Goal: Check status: Check status

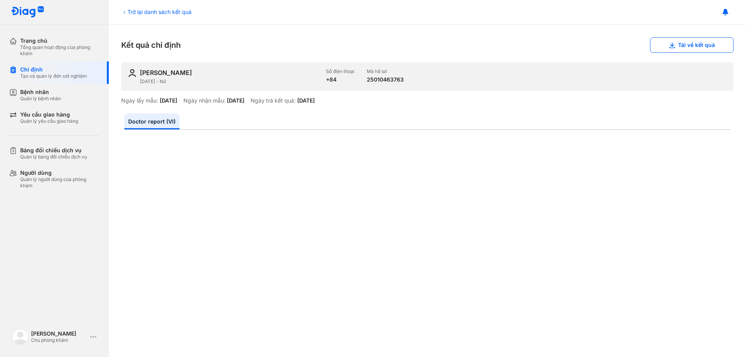
scroll to position [78, 0]
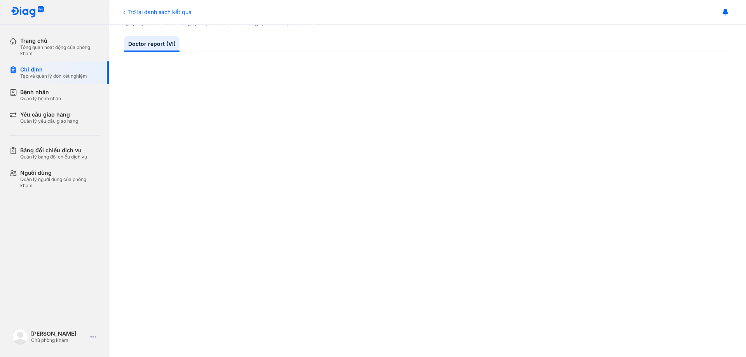
click at [140, 11] on div "Trở lại danh sách kết quả" at bounding box center [156, 12] width 70 height 8
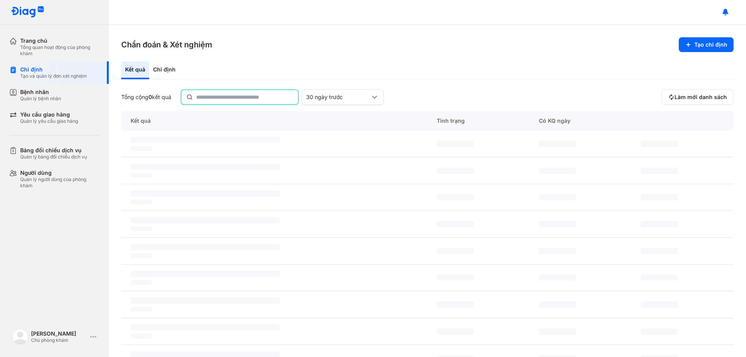
click at [214, 96] on input "text" at bounding box center [244, 97] width 97 height 14
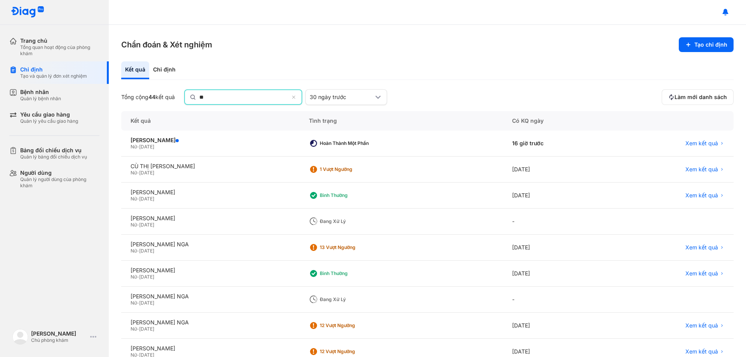
type input "*"
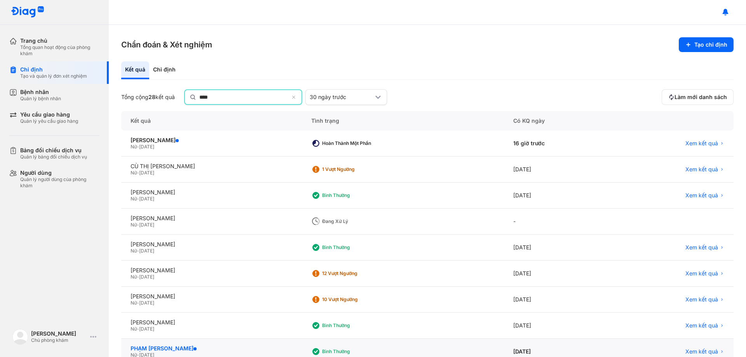
type input "****"
click at [689, 142] on span "Xem kết quả" at bounding box center [701, 144] width 33 height 7
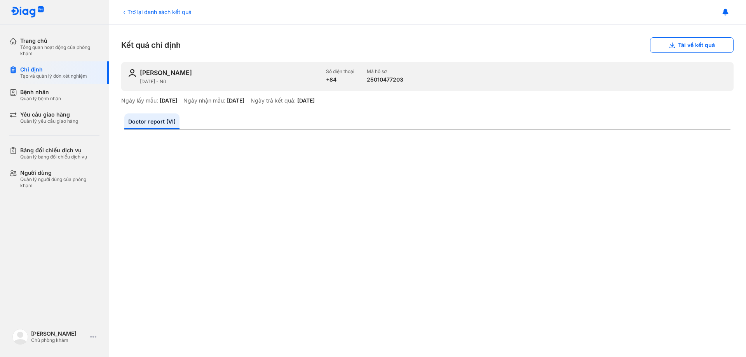
click at [153, 10] on div "Trở lại danh sách kết quả" at bounding box center [156, 12] width 70 height 8
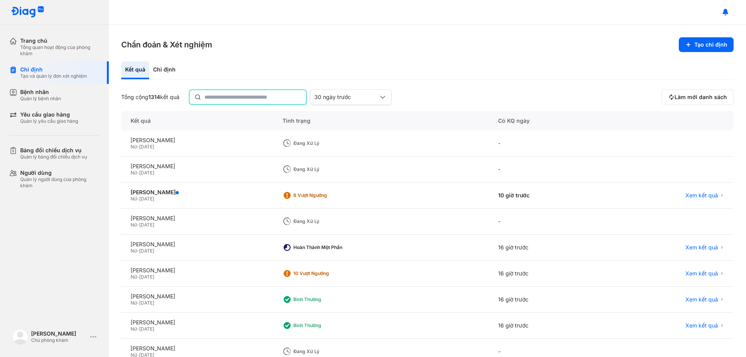
click at [234, 99] on input "text" at bounding box center [252, 97] width 97 height 14
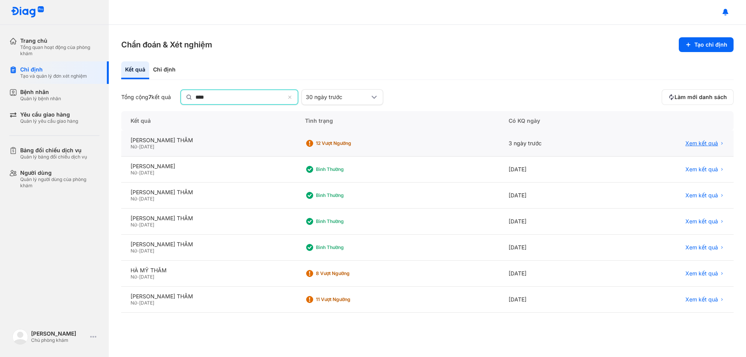
type input "****"
click at [696, 143] on span "Xem kết quả" at bounding box center [701, 144] width 33 height 7
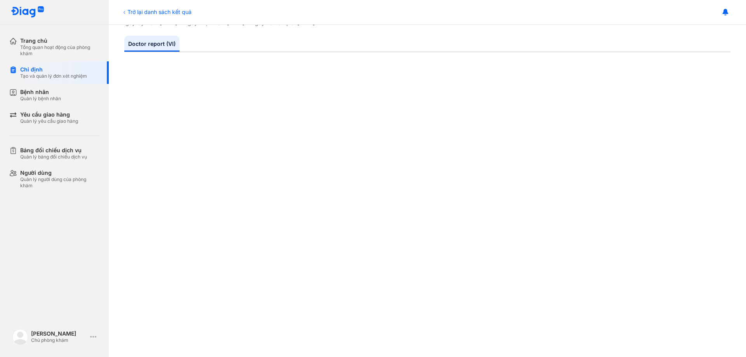
scroll to position [272, 0]
click at [132, 10] on div "Trở lại danh sách kết quả" at bounding box center [156, 12] width 70 height 8
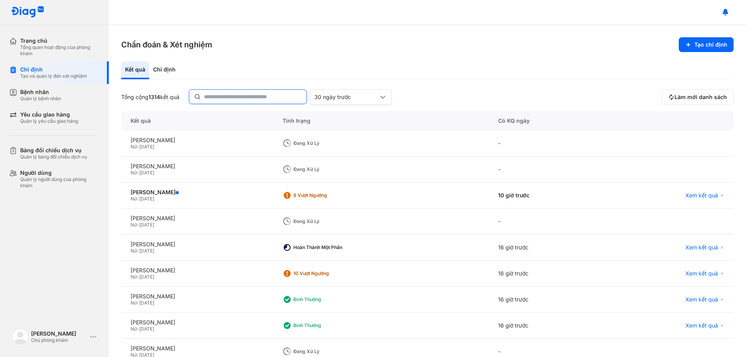
click at [231, 96] on input "text" at bounding box center [253, 97] width 98 height 14
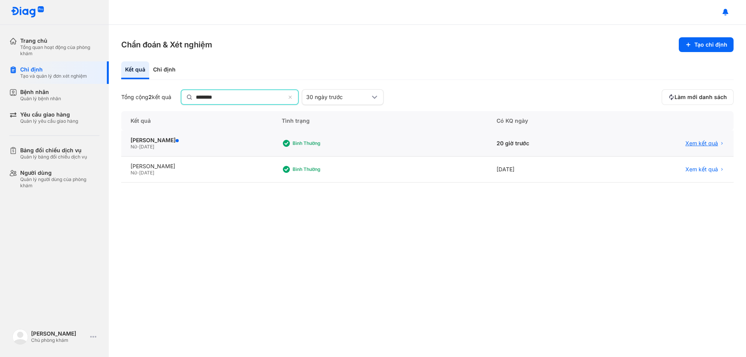
type input "********"
click at [701, 144] on span "Xem kết quả" at bounding box center [701, 144] width 33 height 7
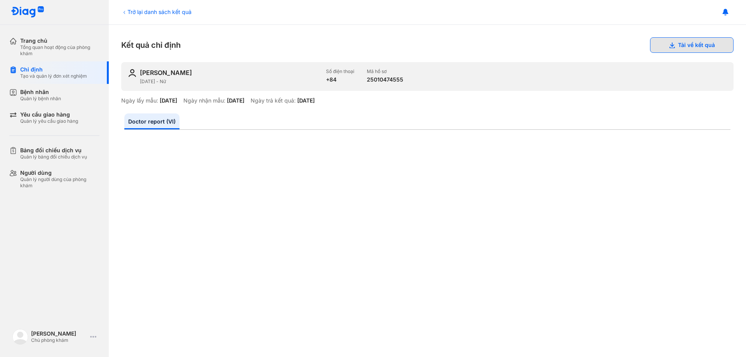
click at [676, 44] on button "Tải về kết quả" at bounding box center [692, 45] width 84 height 16
click at [166, 7] on div at bounding box center [427, 12] width 637 height 25
click at [129, 12] on div "Trở lại danh sách kết quả" at bounding box center [156, 12] width 70 height 8
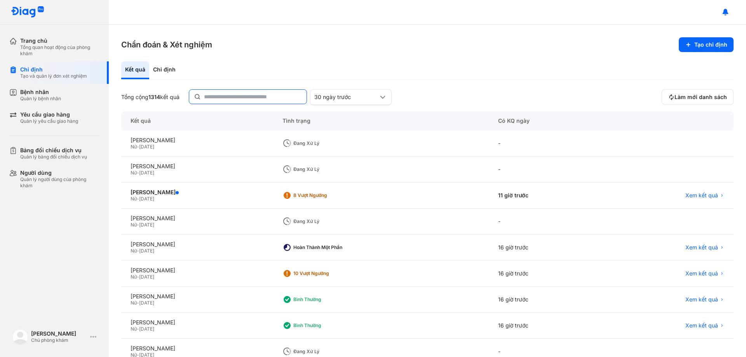
click at [230, 98] on input "text" at bounding box center [253, 97] width 98 height 14
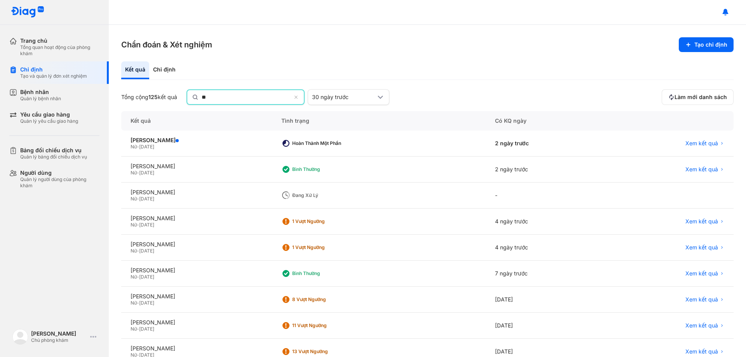
type input "*"
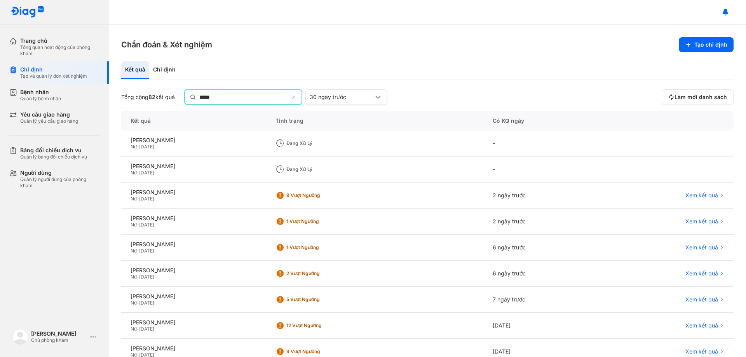
type input "*****"
click at [297, 99] on icon at bounding box center [294, 98] width 5 height 6
click at [289, 99] on input "*****" at bounding box center [244, 97] width 90 height 14
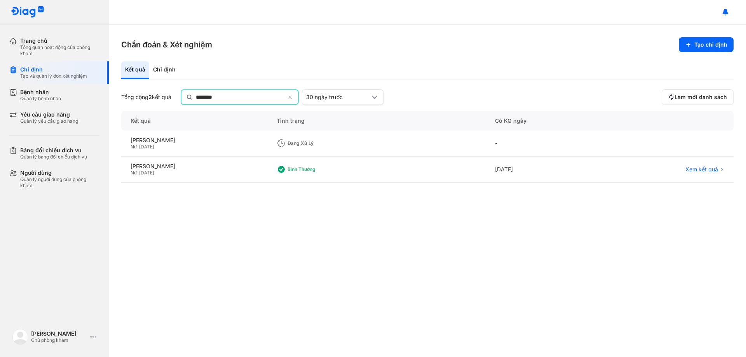
type input "********"
click at [35, 96] on div "Quản lý bệnh nhân" at bounding box center [40, 99] width 41 height 6
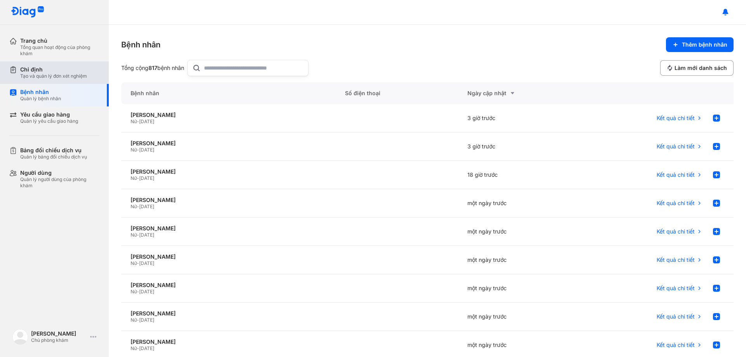
click at [27, 74] on div "Tạo và quản lý đơn xét nghiệm" at bounding box center [53, 76] width 67 height 6
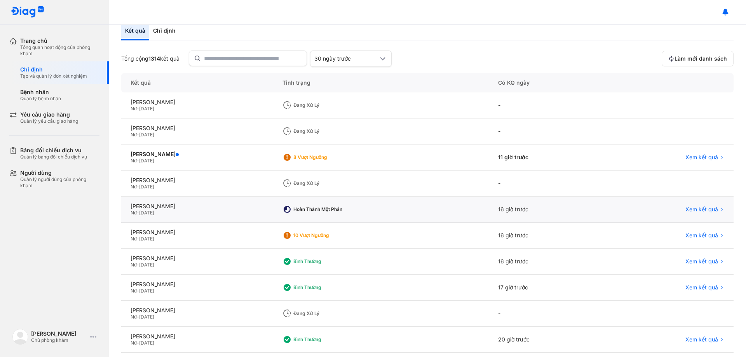
scroll to position [75, 0]
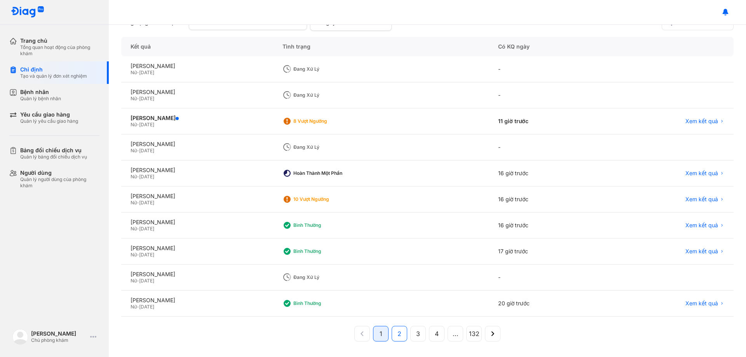
click at [397, 333] on span "2" at bounding box center [399, 333] width 4 height 9
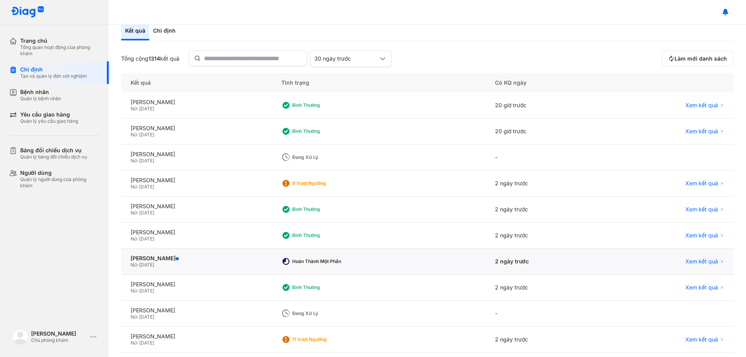
scroll to position [0, 0]
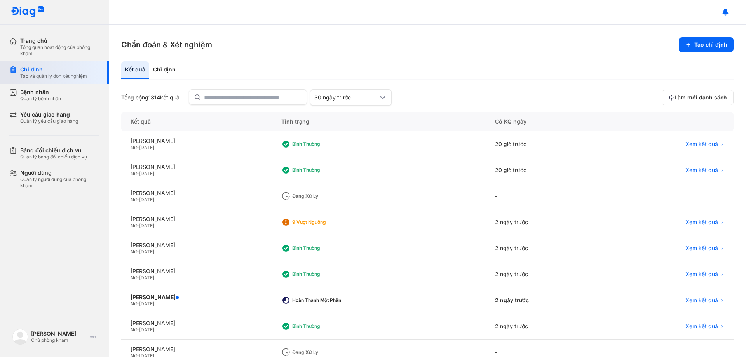
click at [56, 77] on div "Tạo và quản lý đơn xét nghiệm" at bounding box center [53, 76] width 67 height 6
click at [58, 100] on div "Quản lý bệnh nhân" at bounding box center [40, 99] width 41 height 6
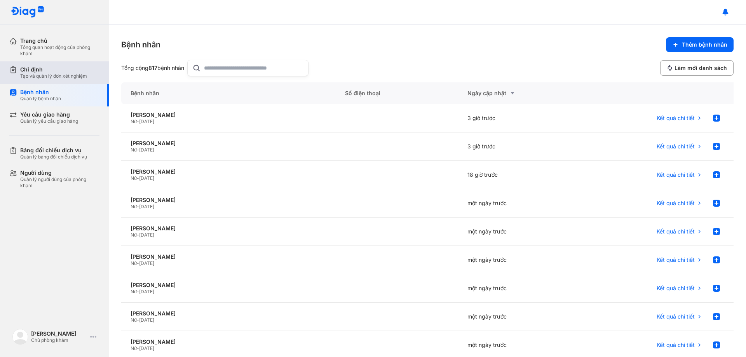
click at [61, 75] on div "Tạo và quản lý đơn xét nghiệm" at bounding box center [53, 76] width 67 height 6
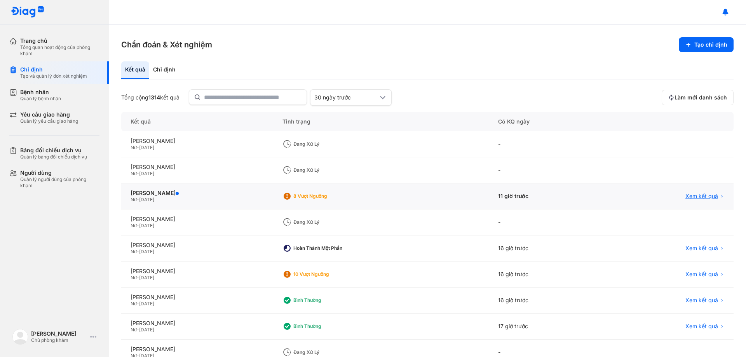
click at [702, 196] on span "Xem kết quả" at bounding box center [701, 196] width 33 height 7
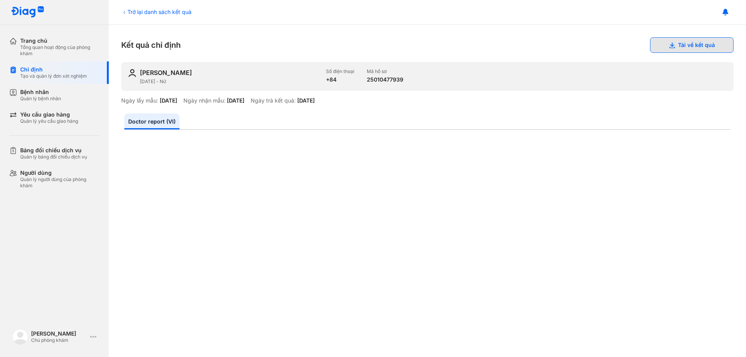
click at [674, 45] on button "Tải về kết quả" at bounding box center [692, 45] width 84 height 16
click at [143, 12] on div "Trở lại danh sách kết quả" at bounding box center [156, 12] width 70 height 8
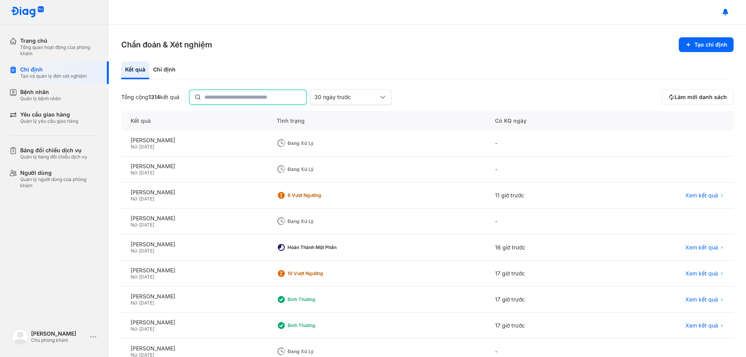
click at [228, 99] on input "text" at bounding box center [252, 97] width 97 height 14
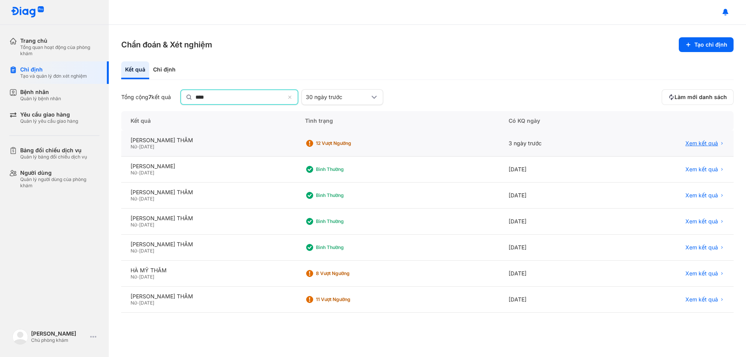
type input "****"
click at [709, 142] on span "Xem kết quả" at bounding box center [701, 143] width 33 height 7
click at [703, 142] on span "Xem kết quả" at bounding box center [701, 143] width 33 height 7
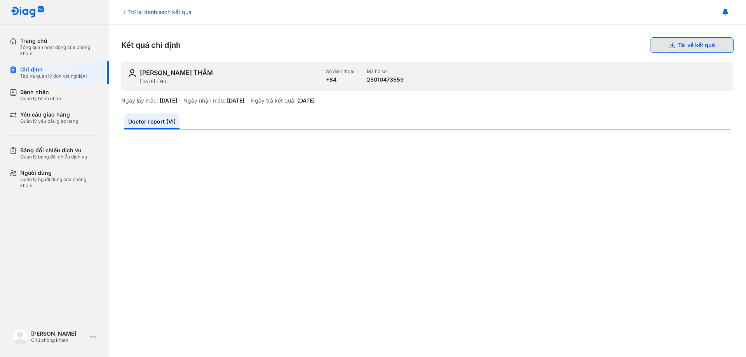
click at [682, 45] on button "Tải về kết quả" at bounding box center [692, 45] width 84 height 16
click at [172, 11] on div "Trở lại danh sách kết quả" at bounding box center [156, 12] width 70 height 8
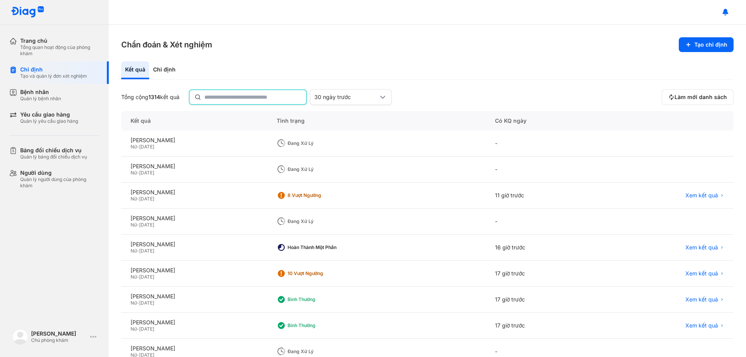
click at [220, 98] on input "text" at bounding box center [252, 97] width 97 height 14
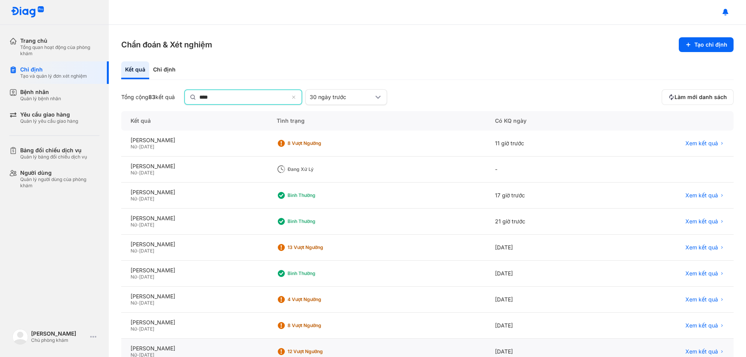
type input "****"
click at [691, 193] on span "Xem kết quả" at bounding box center [701, 195] width 33 height 7
click at [694, 196] on span "Xem kết quả" at bounding box center [701, 195] width 33 height 7
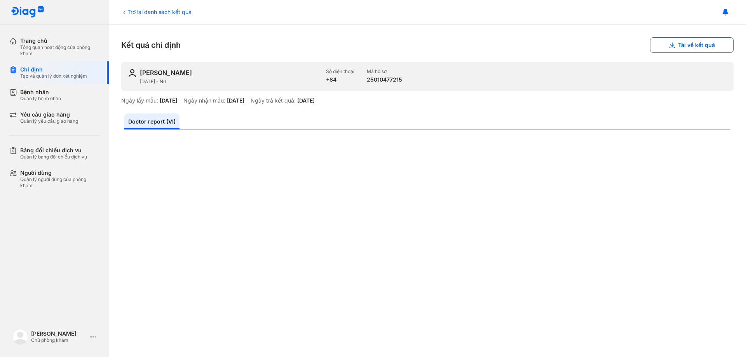
click at [126, 12] on icon at bounding box center [124, 12] width 6 height 6
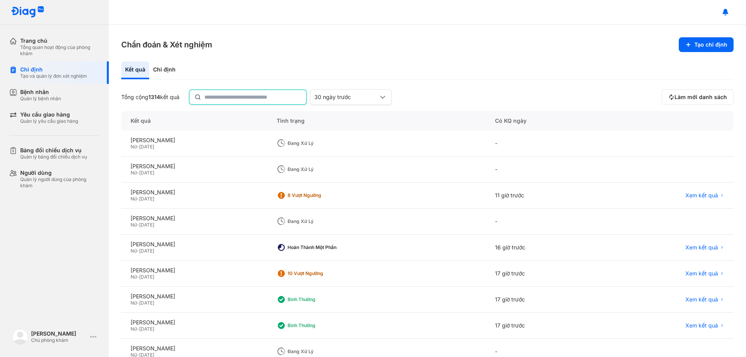
click at [228, 98] on input "text" at bounding box center [252, 97] width 97 height 14
click at [700, 300] on span "Xem kết quả" at bounding box center [701, 300] width 33 height 7
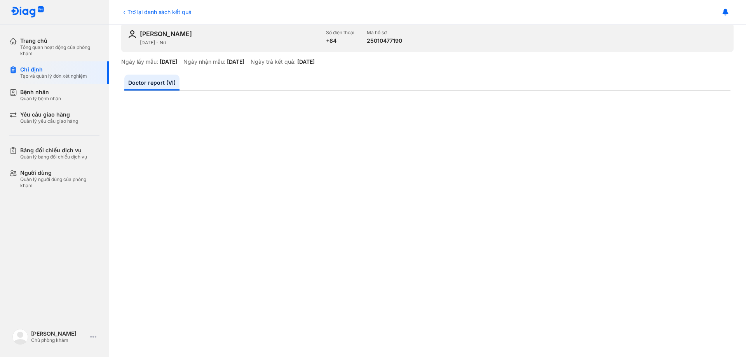
scroll to position [78, 0]
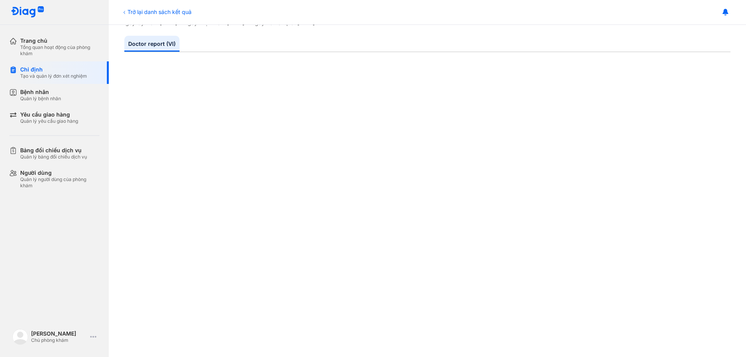
click at [137, 11] on div "Trở lại danh sách kết quả" at bounding box center [156, 12] width 70 height 8
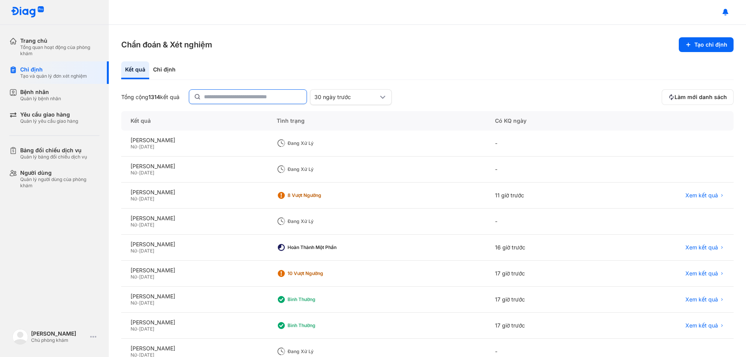
click at [233, 96] on input "text" at bounding box center [253, 97] width 98 height 14
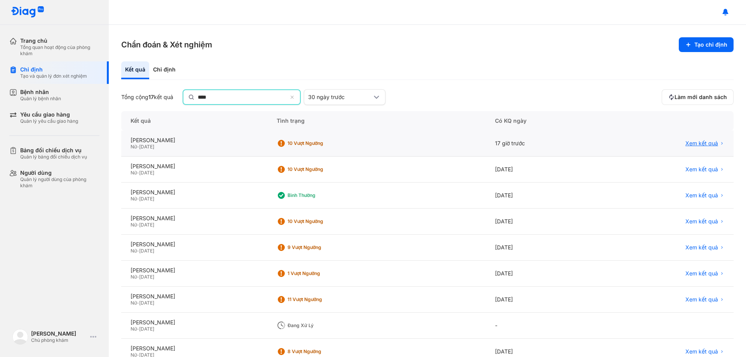
type input "****"
click at [700, 143] on span "Xem kết quả" at bounding box center [701, 144] width 33 height 7
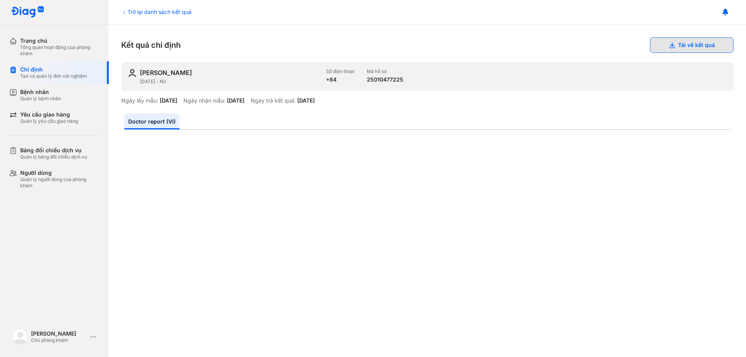
click at [687, 40] on button "Tải về kết quả" at bounding box center [692, 45] width 84 height 16
click at [130, 12] on div "Trở lại danh sách kết quả" at bounding box center [156, 12] width 70 height 8
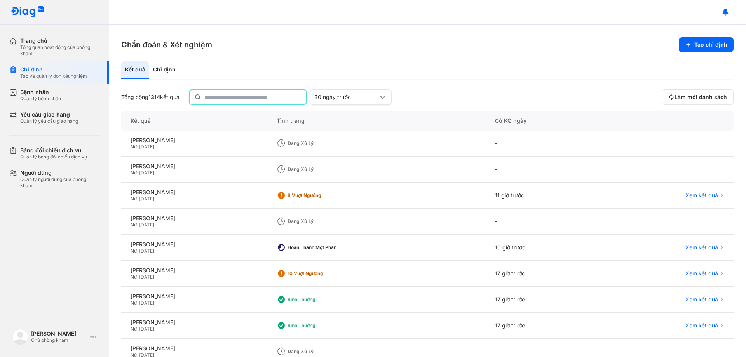
click at [234, 99] on input "text" at bounding box center [252, 97] width 97 height 14
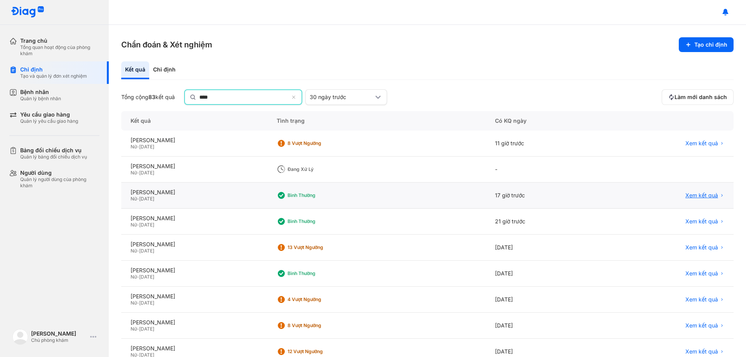
type input "****"
click at [694, 193] on span "Xem kết quả" at bounding box center [701, 196] width 33 height 7
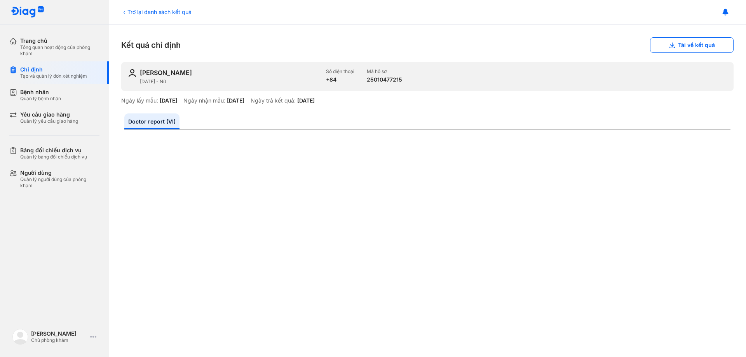
click at [139, 11] on div "Trở lại danh sách kết quả" at bounding box center [156, 12] width 70 height 8
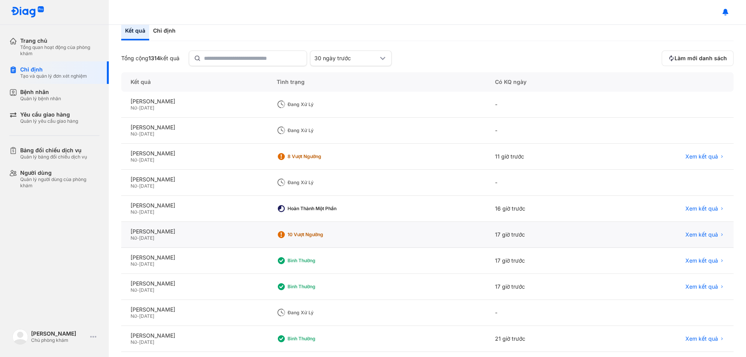
scroll to position [74, 0]
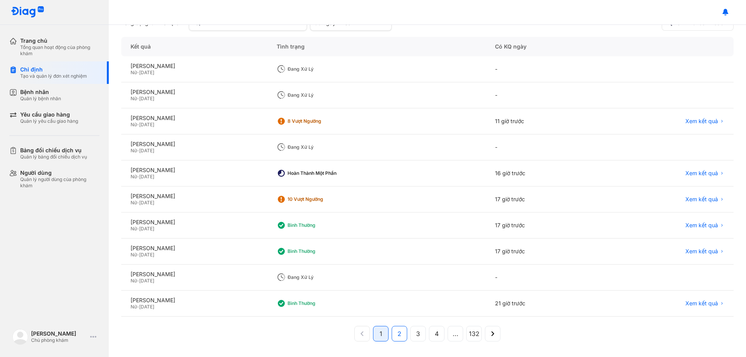
click at [397, 334] on span "2" at bounding box center [399, 333] width 4 height 9
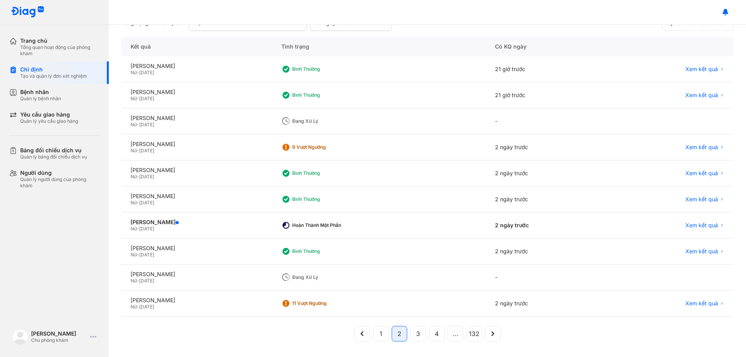
scroll to position [0, 0]
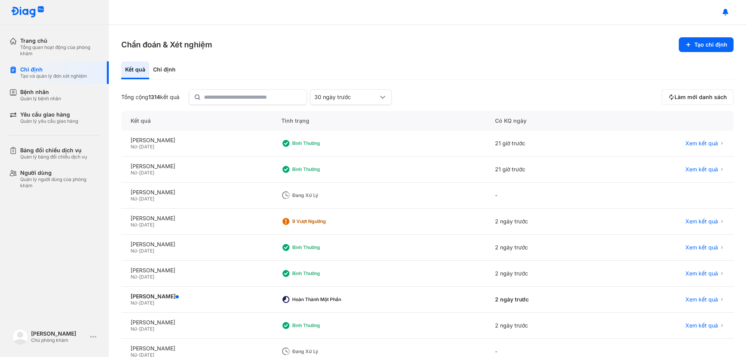
click at [264, 62] on div "Kết quả Chỉ định" at bounding box center [427, 70] width 612 height 19
click at [243, 96] on input "text" at bounding box center [253, 97] width 98 height 14
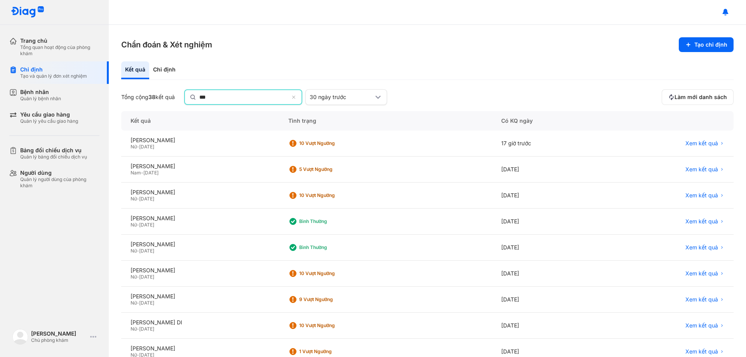
type input "***"
